Goal: Book appointment/travel/reservation

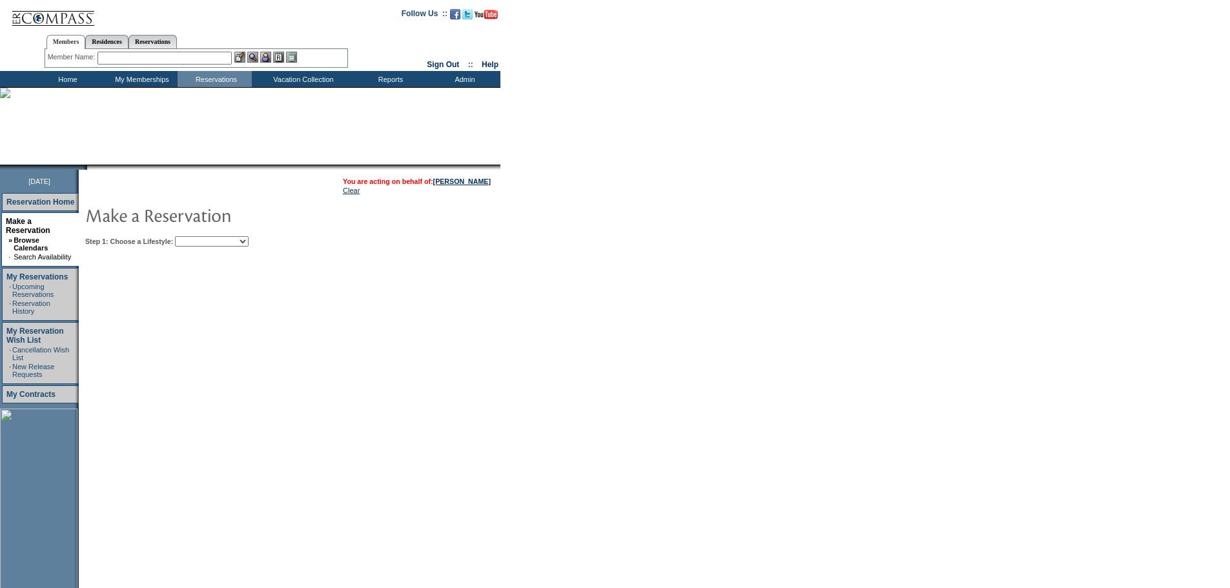
click at [249, 244] on select "Beach Leisure Metropolitan Mountain OIAL for Adventure OIAL for Couples OIAL fo…" at bounding box center [212, 241] width 74 height 10
select select "Mountain"
click at [197, 238] on select "Beach Leisure Metropolitan Mountain OIAL for Adventure OIAL for Couples OIAL fo…" at bounding box center [212, 241] width 74 height 10
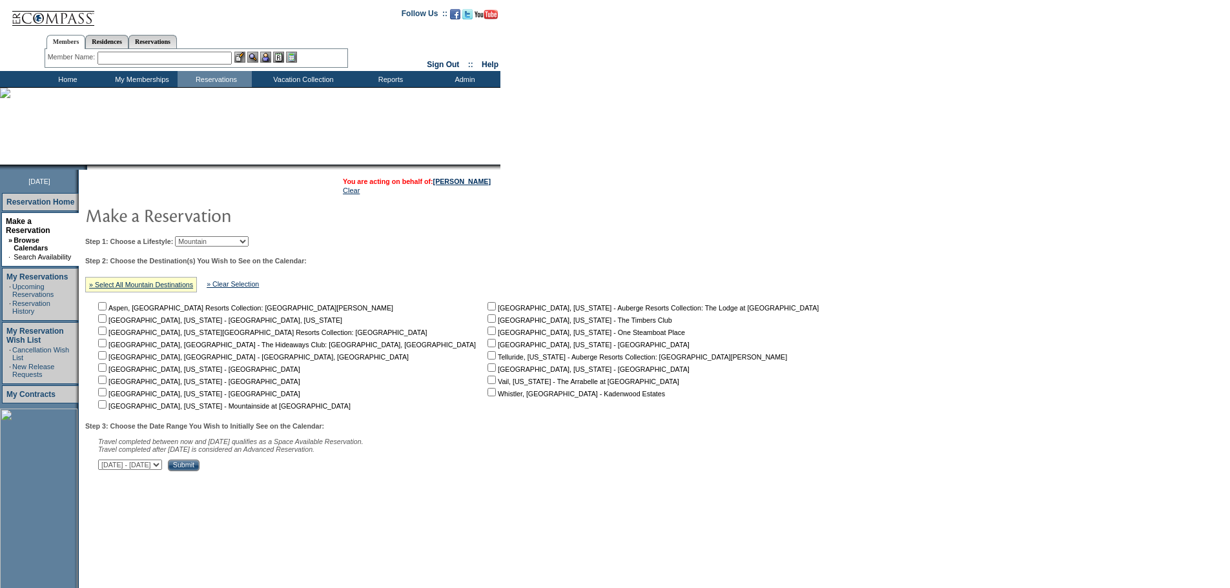
click at [107, 359] on input "checkbox" at bounding box center [102, 355] width 8 height 8
checkbox input "true"
click at [162, 470] on select "[DATE] - [DATE] [DATE] - [DATE] [DATE] - [DATE] [DATE] - [DATE] [DATE] - [DATE]…" at bounding box center [130, 465] width 64 height 10
select select "[DATE]|[DATE]"
click at [105, 466] on select "[DATE] - [DATE] [DATE] - [DATE] [DATE] - [DATE] [DATE] - [DATE] [DATE] - [DATE]…" at bounding box center [130, 465] width 64 height 10
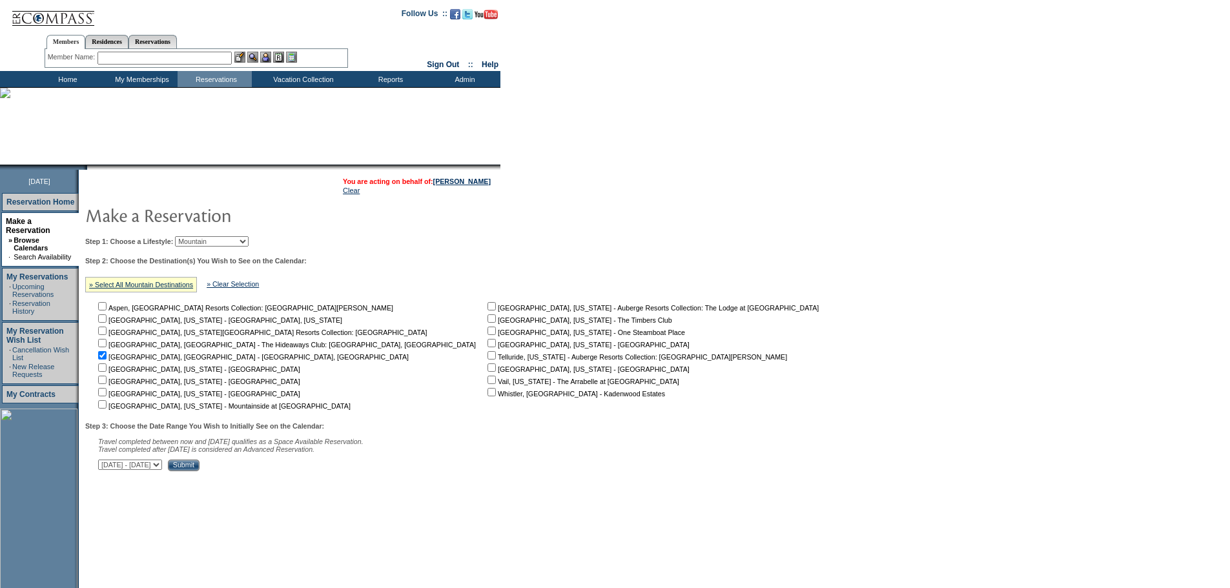
click at [200, 471] on input "Submit" at bounding box center [184, 466] width 32 height 12
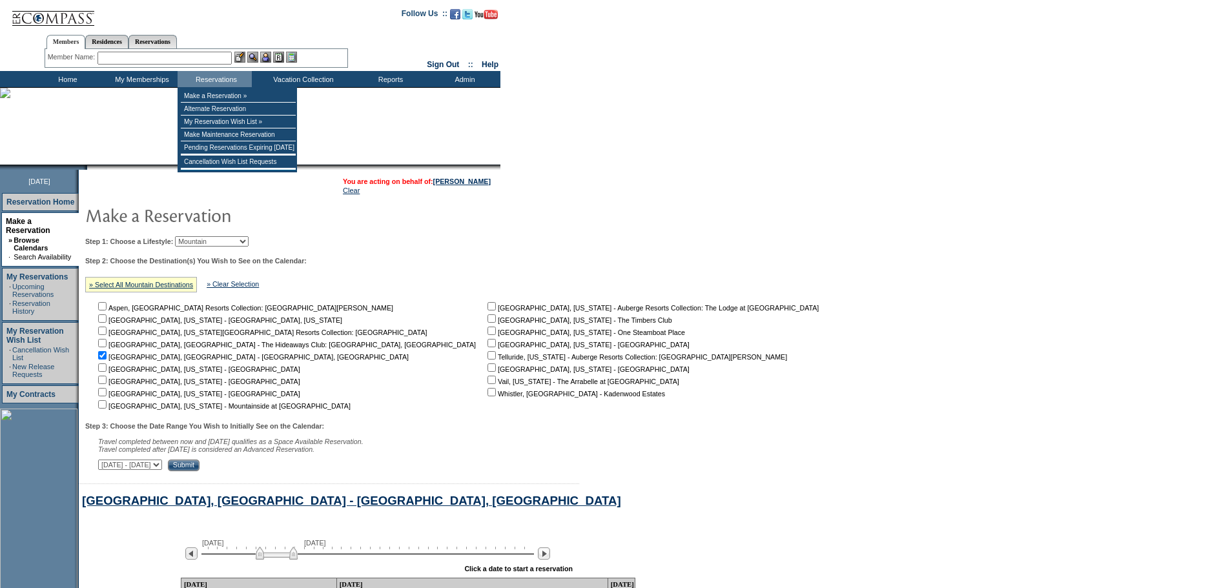
click at [209, 57] on input "text" at bounding box center [165, 58] width 134 height 13
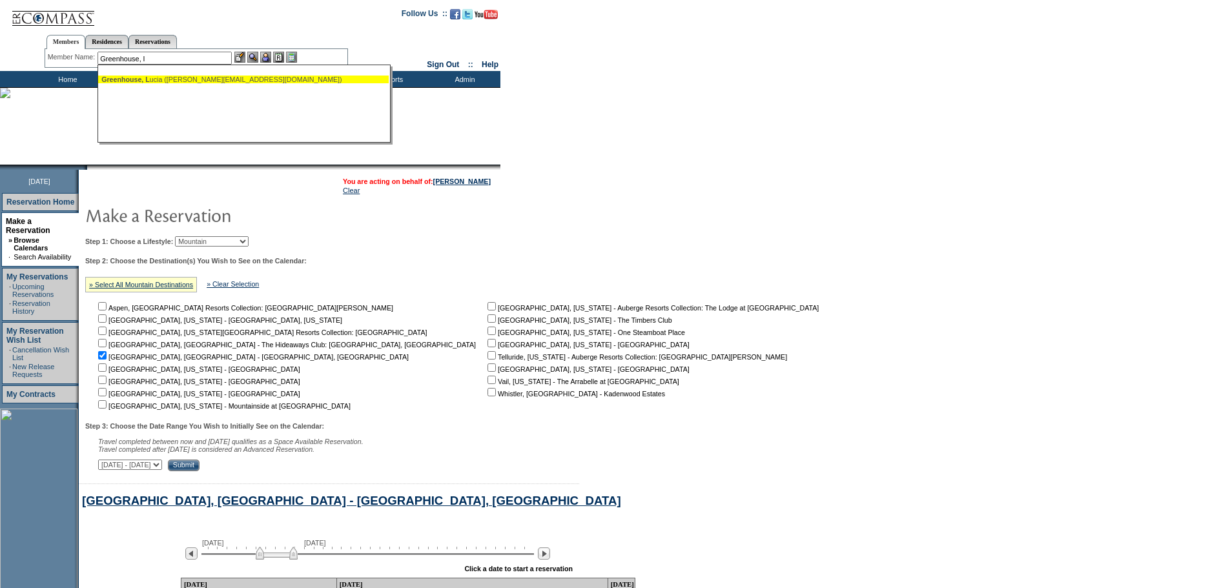
click at [212, 78] on div "Greenhouse, L ucia (luciagreenhouse@me.com)" at bounding box center [243, 80] width 284 height 8
type input "Greenhouse, Lucia (luciagreenhouse@me.com)"
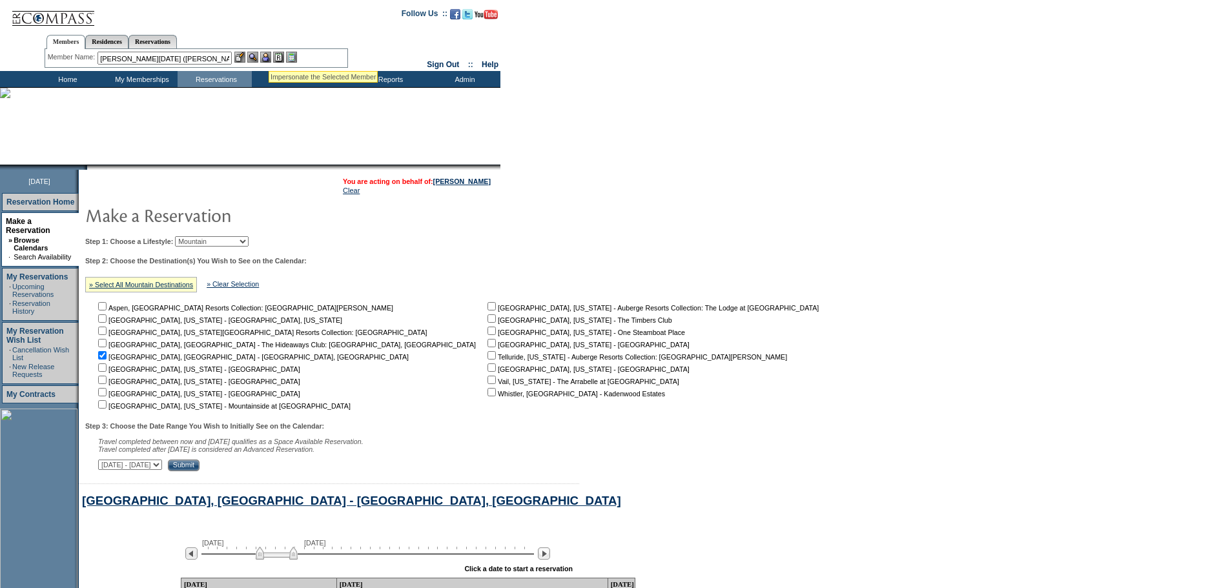
click at [269, 55] on img at bounding box center [265, 57] width 11 height 11
click at [258, 56] on img at bounding box center [252, 57] width 11 height 11
